Goal: Task Accomplishment & Management: Manage account settings

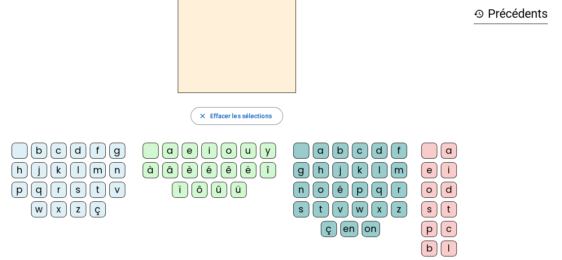
scroll to position [44, 0]
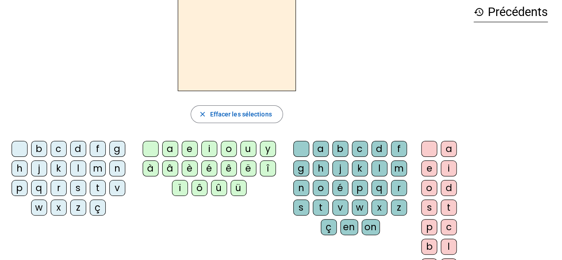
click at [100, 149] on div "f" at bounding box center [98, 149] width 16 height 16
click at [213, 146] on div "i" at bounding box center [209, 149] width 16 height 16
click at [377, 164] on div "l" at bounding box center [380, 169] width 16 height 16
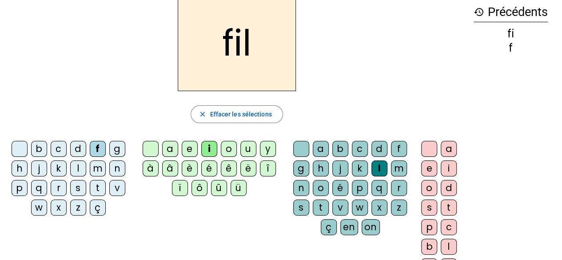
click at [98, 162] on div "m" at bounding box center [98, 169] width 16 height 16
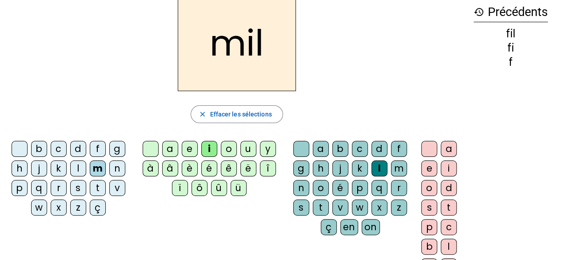
click at [171, 150] on div "a" at bounding box center [170, 149] width 16 height 16
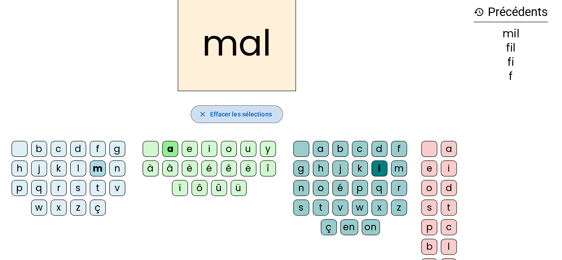
click at [207, 110] on span "button" at bounding box center [236, 114] width 91 height 21
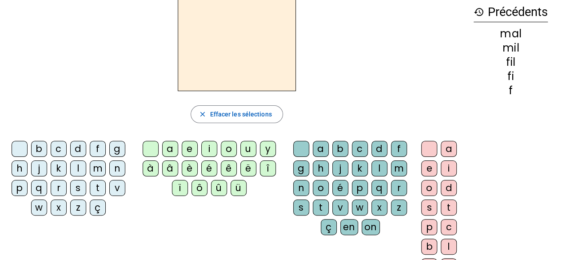
click at [16, 148] on div at bounding box center [20, 149] width 16 height 16
click at [153, 151] on div at bounding box center [151, 149] width 16 height 16
click at [299, 149] on div at bounding box center [301, 149] width 16 height 16
click at [94, 144] on div "f" at bounding box center [98, 149] width 16 height 16
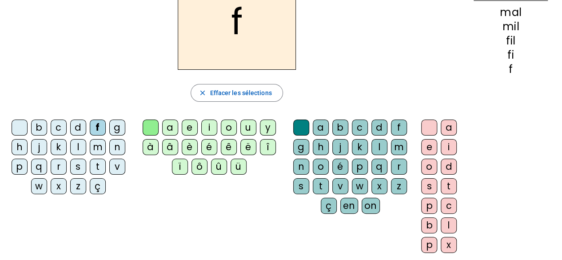
scroll to position [67, 0]
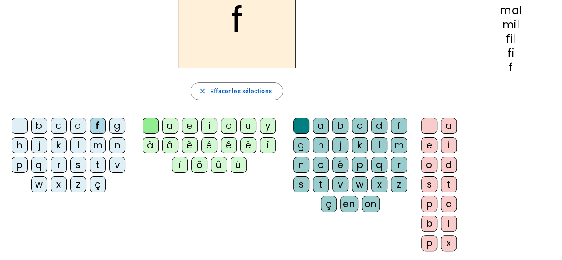
click at [97, 127] on div "f" at bounding box center [98, 126] width 16 height 16
click at [76, 144] on div "l" at bounding box center [78, 145] width 16 height 16
click at [100, 146] on div "m" at bounding box center [98, 145] width 16 height 16
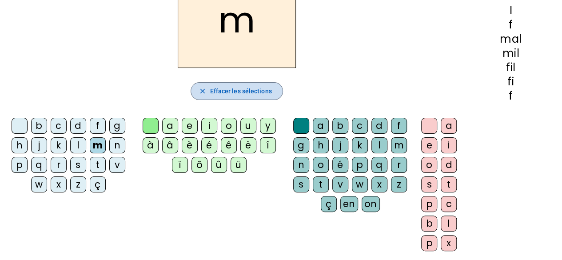
click at [227, 97] on span "button" at bounding box center [236, 90] width 91 height 21
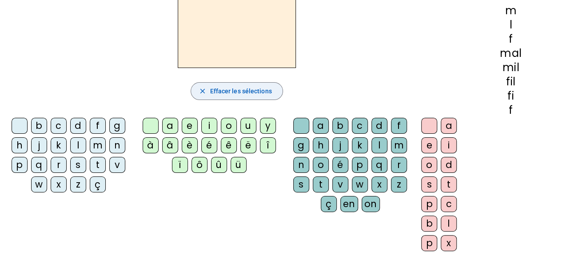
scroll to position [0, 0]
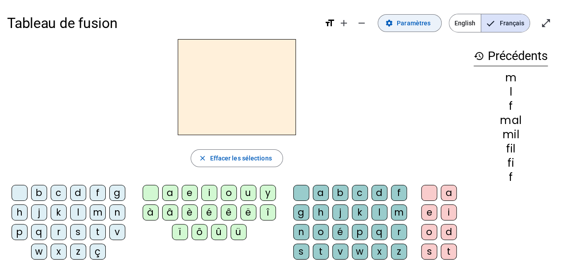
click at [422, 28] on span at bounding box center [409, 22] width 63 height 21
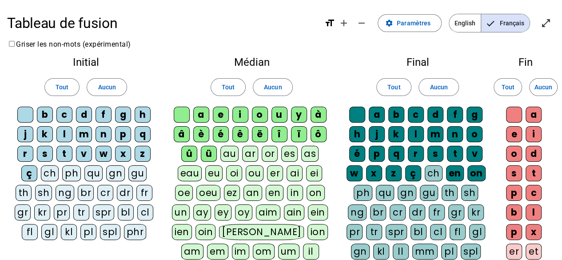
click at [99, 113] on div "f" at bounding box center [104, 115] width 16 height 16
click at [29, 114] on div at bounding box center [25, 115] width 16 height 16
click at [61, 135] on div "l" at bounding box center [64, 134] width 16 height 16
click at [87, 127] on div "m" at bounding box center [84, 134] width 16 height 16
click at [44, 152] on div "s" at bounding box center [45, 154] width 16 height 16
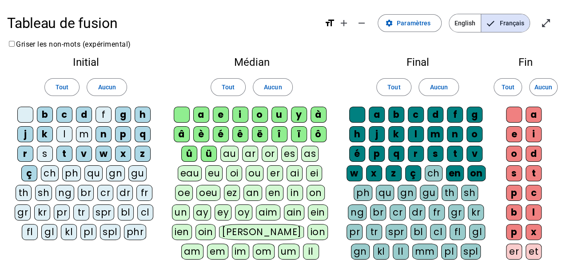
click at [64, 152] on div "t" at bounding box center [64, 154] width 16 height 16
click at [86, 153] on div "v" at bounding box center [84, 154] width 16 height 16
click at [183, 111] on div at bounding box center [182, 115] width 16 height 16
click at [196, 110] on div "a" at bounding box center [201, 115] width 16 height 16
click at [243, 115] on div "i" at bounding box center [241, 115] width 16 height 16
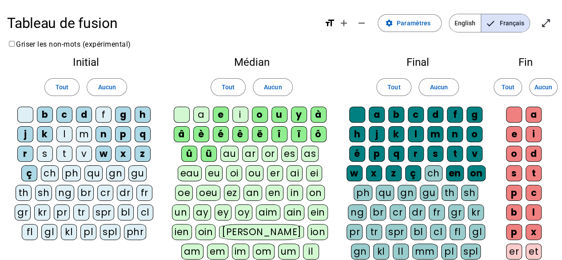
click at [417, 113] on div "c" at bounding box center [416, 115] width 16 height 16
click at [419, 131] on div "l" at bounding box center [416, 134] width 16 height 16
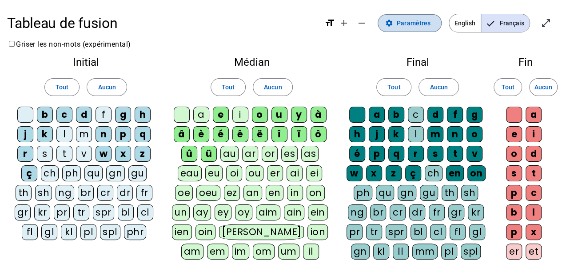
click at [402, 26] on span "Paramètres" at bounding box center [414, 23] width 34 height 11
click at [385, 20] on span at bounding box center [409, 22] width 63 height 21
click at [366, 21] on mat-icon "remove" at bounding box center [362, 23] width 11 height 11
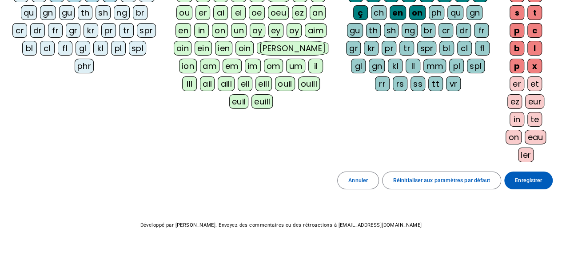
scroll to position [153, 0]
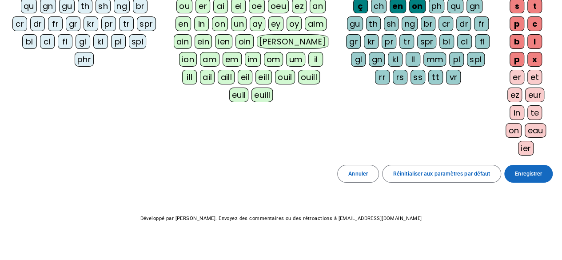
click at [536, 172] on span "Enregistrer" at bounding box center [528, 173] width 27 height 9
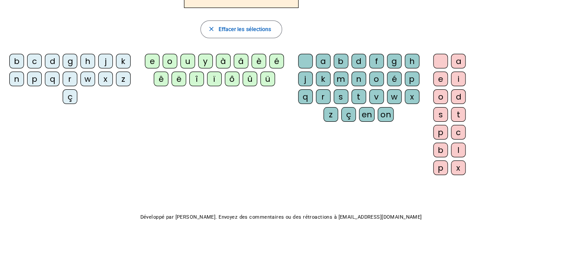
scroll to position [58, 0]
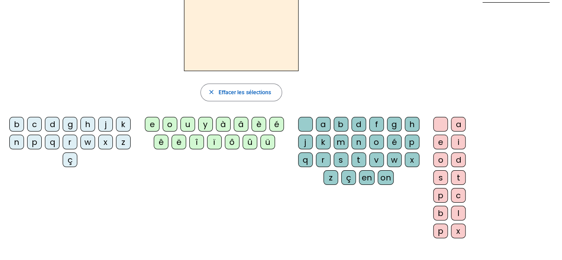
scroll to position [153, 0]
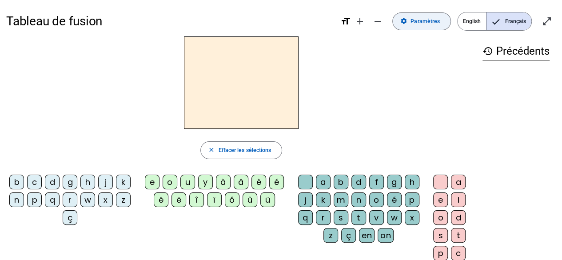
click at [418, 26] on span at bounding box center [422, 21] width 58 height 21
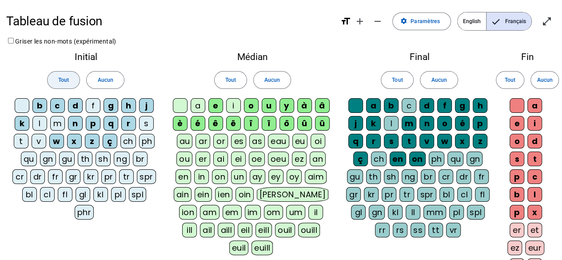
click at [64, 79] on span "Tout" at bounding box center [63, 80] width 11 height 9
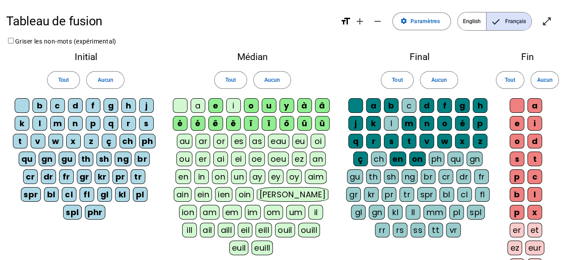
click at [94, 104] on div "f" at bounding box center [93, 105] width 15 height 15
click at [27, 104] on div at bounding box center [22, 105] width 15 height 15
click at [36, 123] on div "l" at bounding box center [39, 123] width 15 height 15
click at [55, 120] on div "m" at bounding box center [57, 123] width 15 height 15
click at [145, 120] on div "s" at bounding box center [146, 123] width 15 height 15
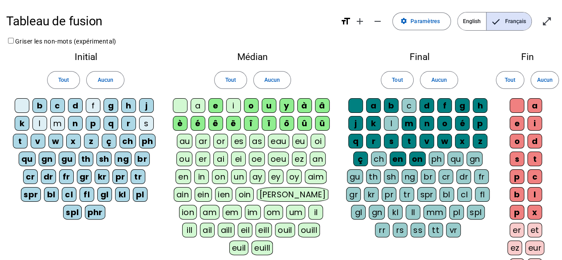
click at [20, 143] on div "t" at bounding box center [20, 141] width 15 height 15
click at [37, 137] on div "v" at bounding box center [38, 141] width 15 height 15
click at [238, 80] on span at bounding box center [231, 79] width 32 height 21
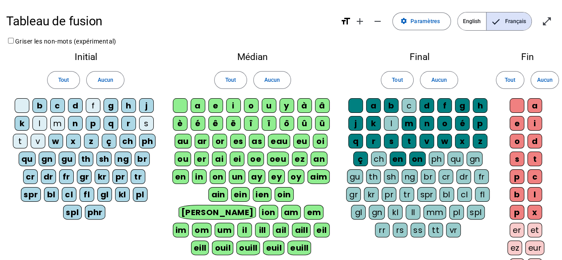
click at [184, 105] on div at bounding box center [180, 105] width 15 height 15
click at [196, 104] on div "a" at bounding box center [198, 105] width 15 height 15
click at [234, 106] on div "i" at bounding box center [233, 105] width 15 height 15
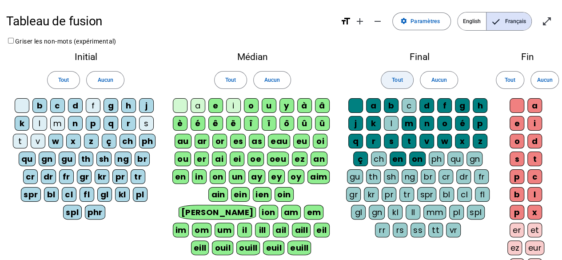
click at [398, 82] on span "Tout" at bounding box center [397, 80] width 11 height 9
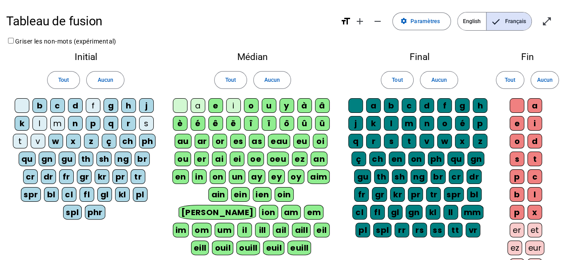
click at [357, 105] on div at bounding box center [356, 105] width 15 height 15
click at [409, 105] on div "c" at bounding box center [409, 105] width 15 height 15
click at [392, 124] on div "l" at bounding box center [391, 123] width 15 height 15
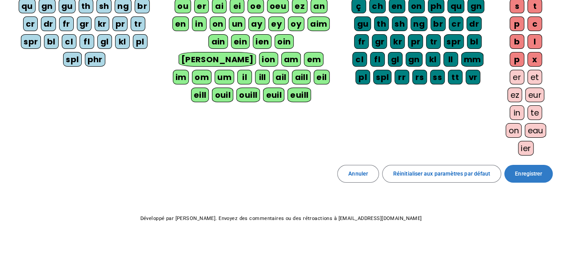
click at [530, 175] on span at bounding box center [529, 173] width 48 height 21
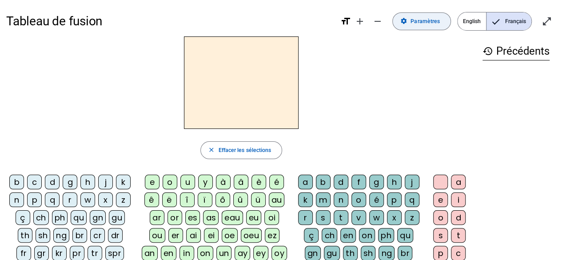
click at [417, 14] on span at bounding box center [422, 21] width 58 height 21
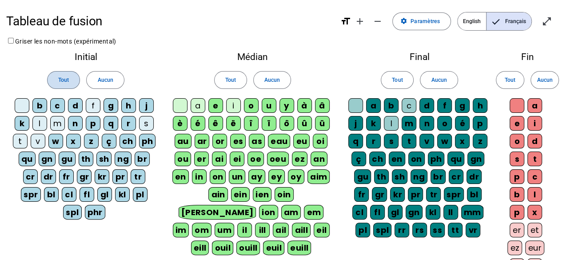
click at [67, 76] on span "Tout" at bounding box center [63, 80] width 11 height 9
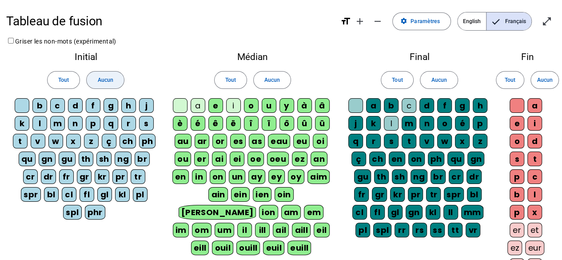
click at [93, 75] on span at bounding box center [105, 79] width 37 height 21
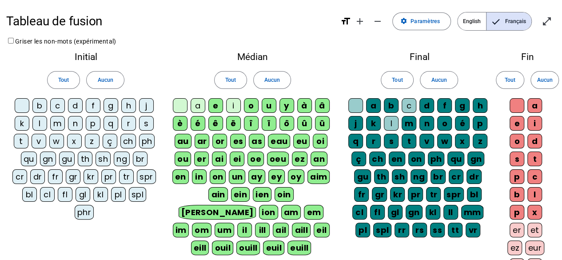
click at [91, 104] on div "f" at bounding box center [93, 105] width 15 height 15
click at [40, 119] on div "l" at bounding box center [39, 123] width 15 height 15
click at [56, 121] on div "m" at bounding box center [57, 123] width 15 height 15
click at [72, 121] on div "n" at bounding box center [75, 123] width 15 height 15
click at [86, 116] on letter-bubble "p" at bounding box center [95, 125] width 18 height 18
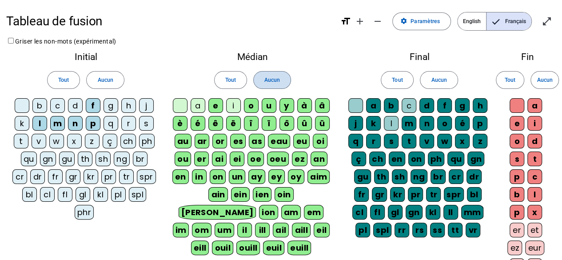
click at [274, 76] on span "Aucun" at bounding box center [273, 80] width 16 height 9
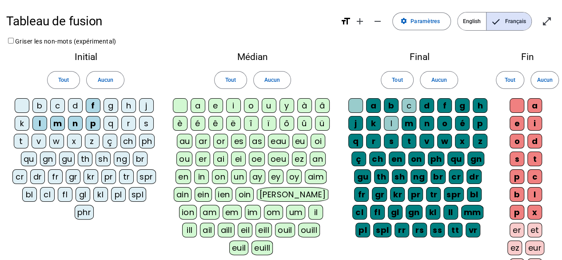
click at [267, 102] on div "u" at bounding box center [269, 105] width 15 height 15
click at [248, 106] on div "o" at bounding box center [251, 105] width 15 height 15
click at [434, 85] on span at bounding box center [439, 79] width 37 height 21
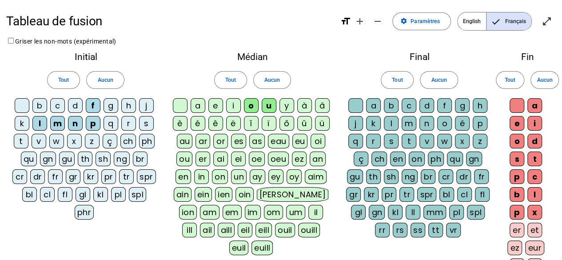
click at [359, 106] on div at bounding box center [356, 105] width 15 height 15
click at [370, 105] on div "a" at bounding box center [373, 105] width 15 height 15
click at [389, 106] on div "b" at bounding box center [391, 105] width 15 height 15
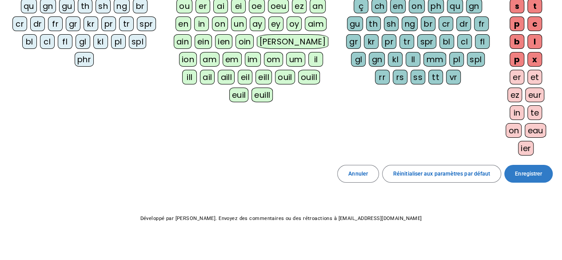
click at [529, 169] on span "Enregistrer" at bounding box center [528, 173] width 27 height 9
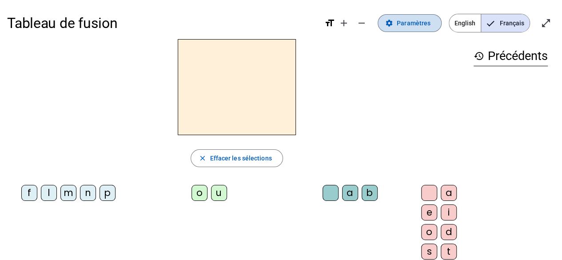
click at [409, 22] on span "Paramètres" at bounding box center [414, 23] width 34 height 11
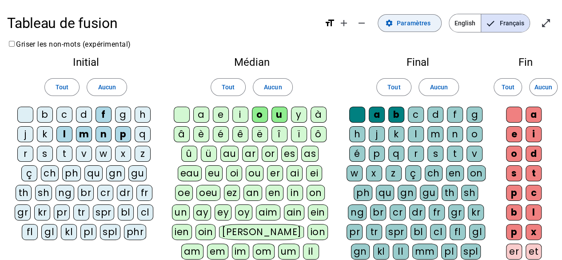
click at [409, 22] on span "Paramètres" at bounding box center [414, 23] width 34 height 11
